Goal: Information Seeking & Learning: Learn about a topic

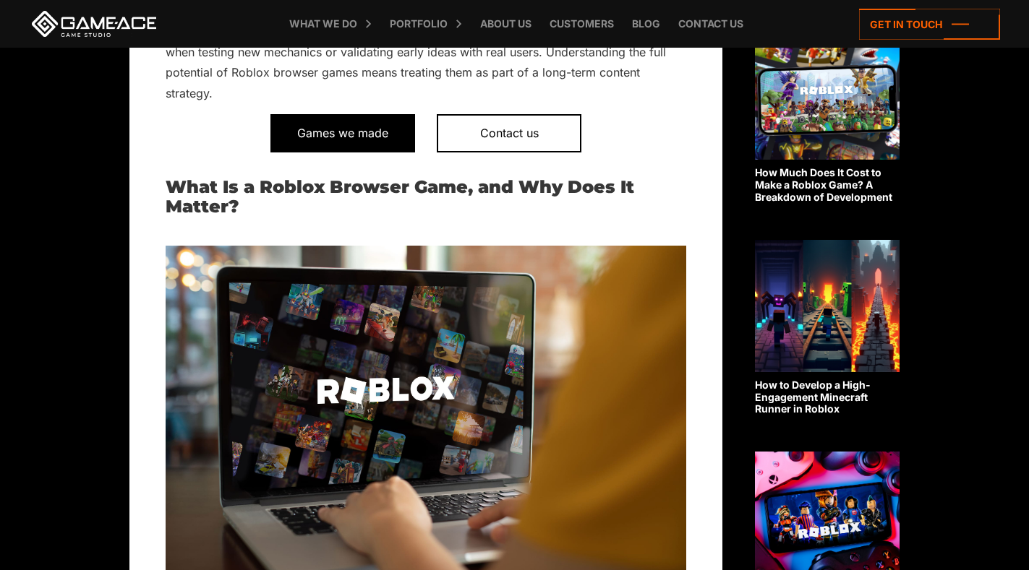
click at [378, 130] on span "Games we made" at bounding box center [342, 133] width 145 height 38
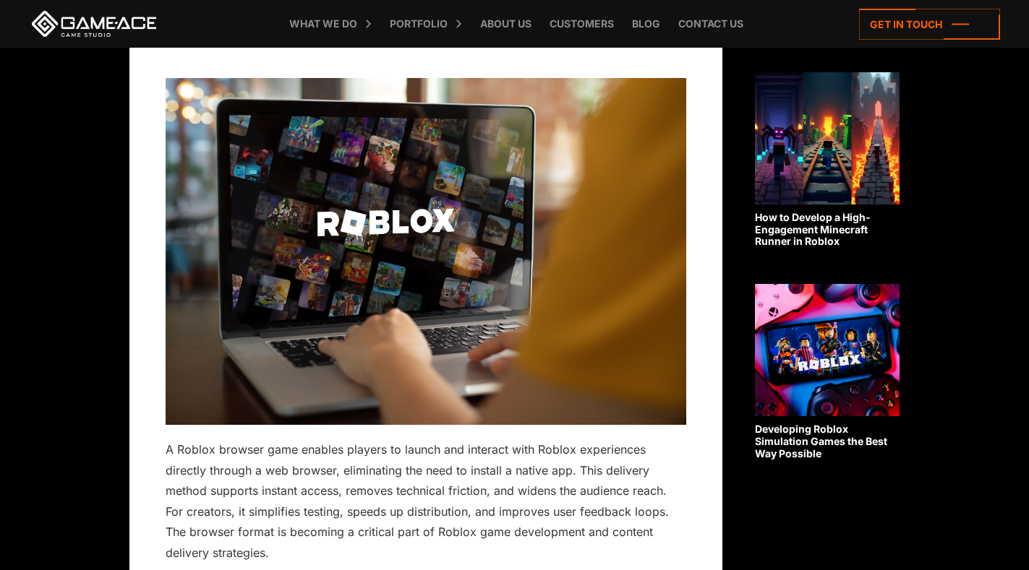
scroll to position [1012, 0]
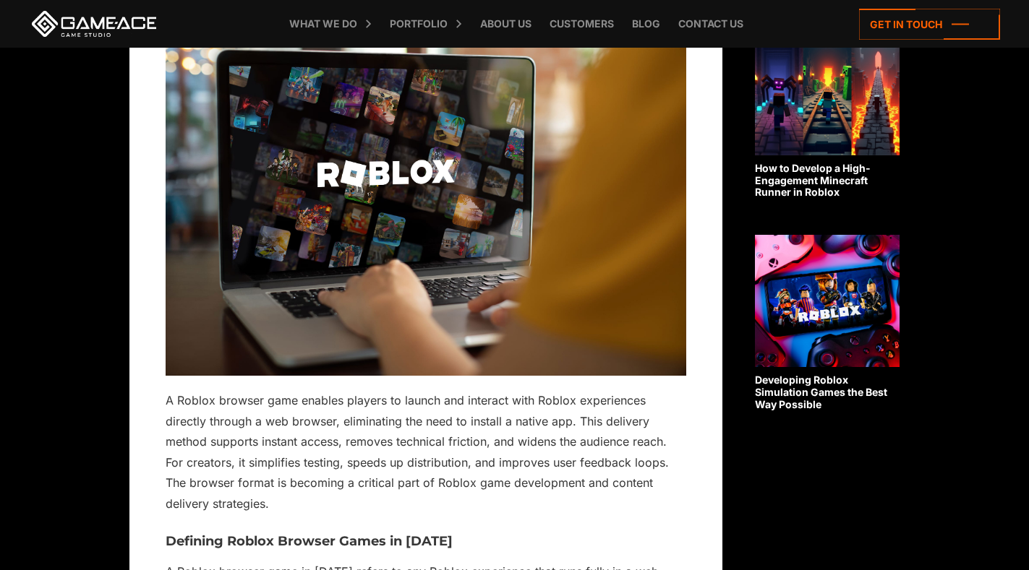
click at [434, 271] on img at bounding box center [426, 202] width 521 height 347
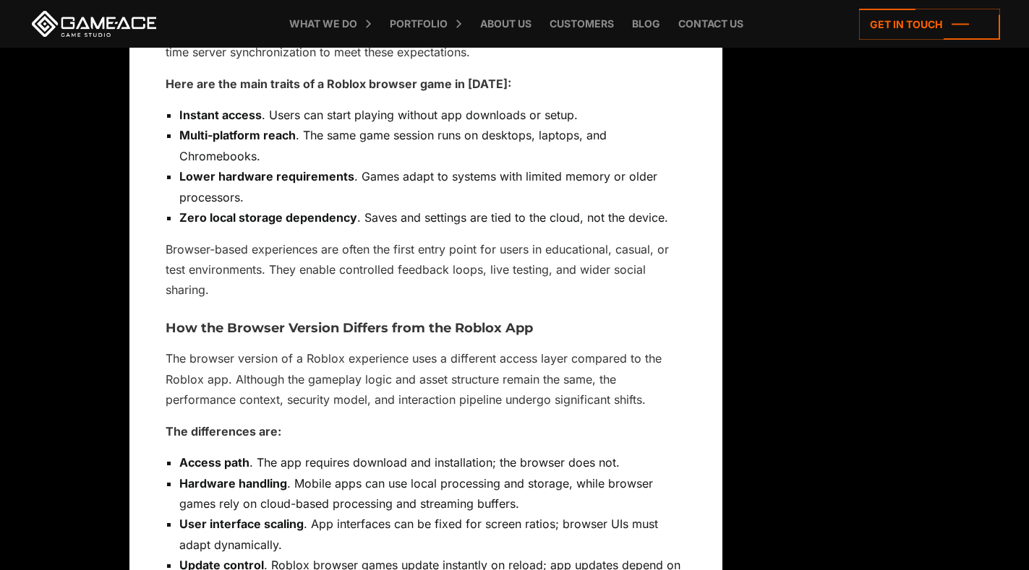
scroll to position [1807, 0]
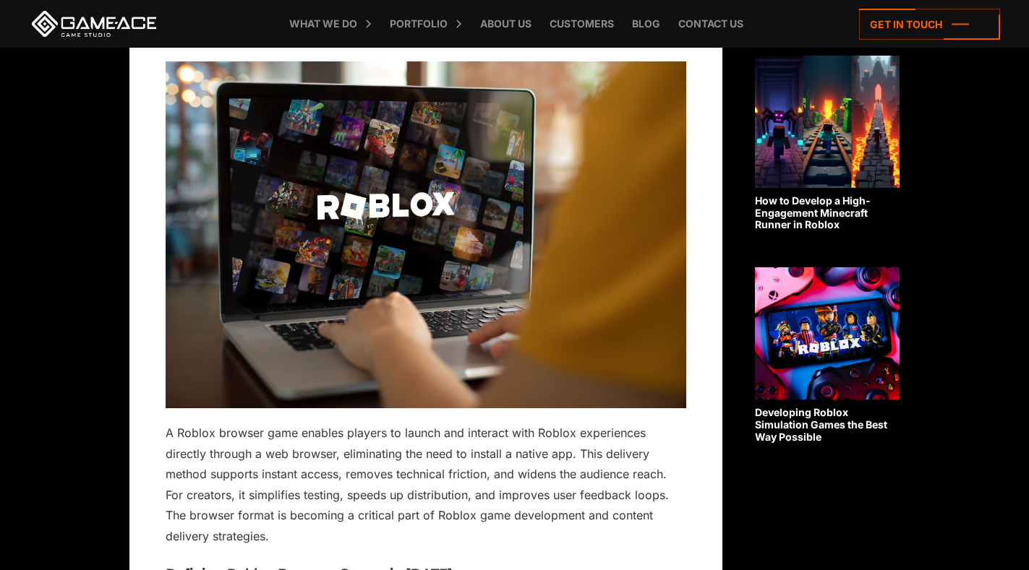
scroll to position [1012, 0]
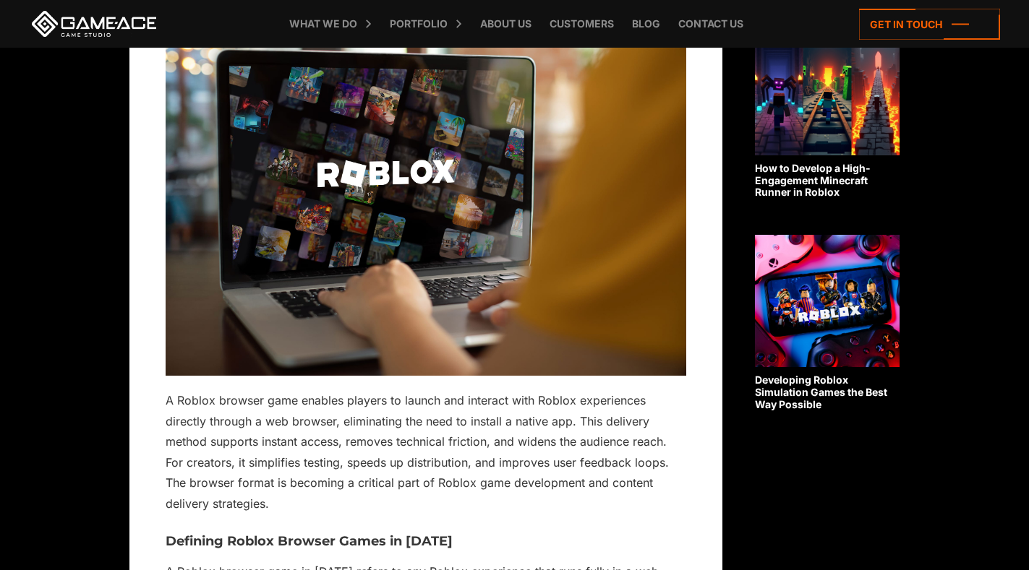
click at [773, 344] on img at bounding box center [827, 301] width 145 height 132
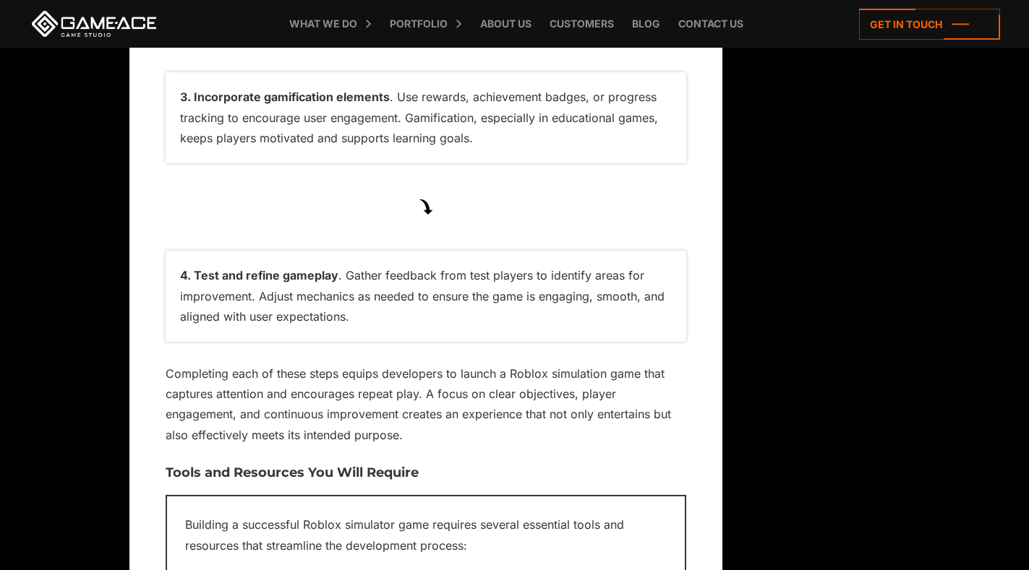
scroll to position [8097, 0]
